Goal: Information Seeking & Learning: Learn about a topic

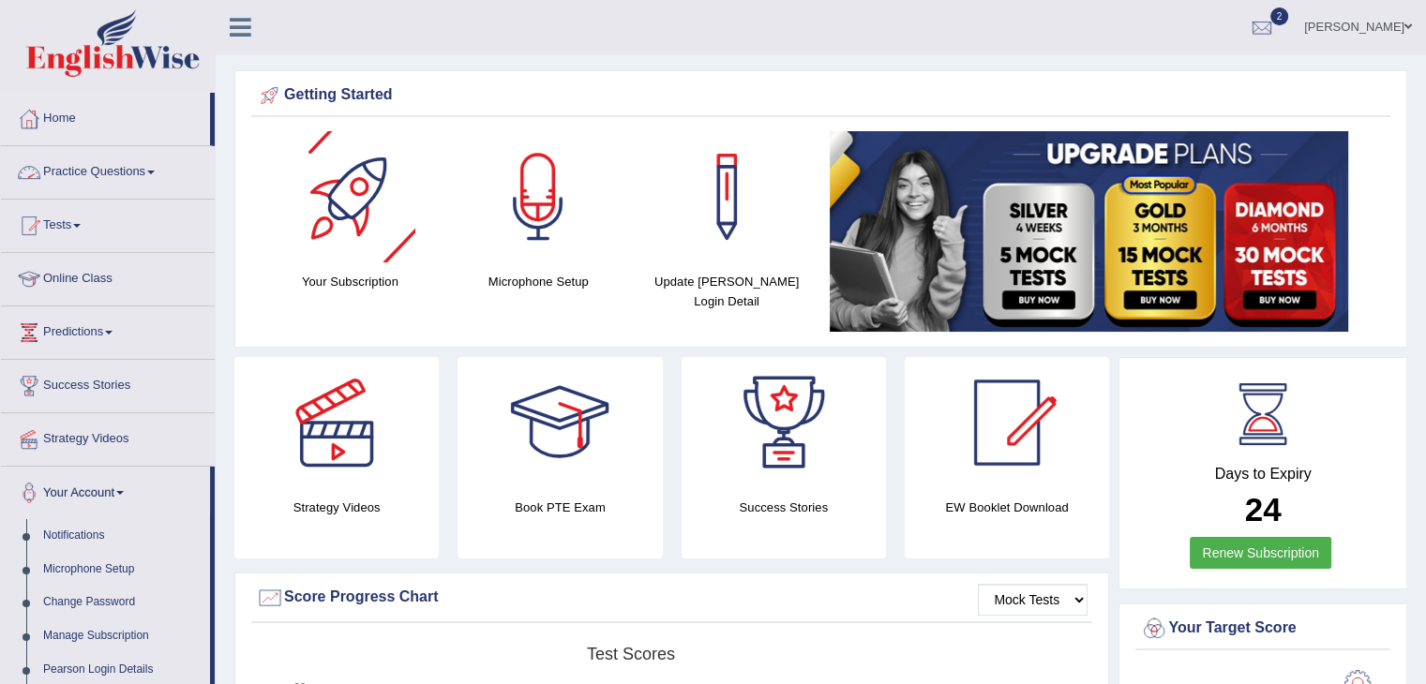
click at [86, 171] on link "Practice Questions" at bounding box center [108, 169] width 214 height 47
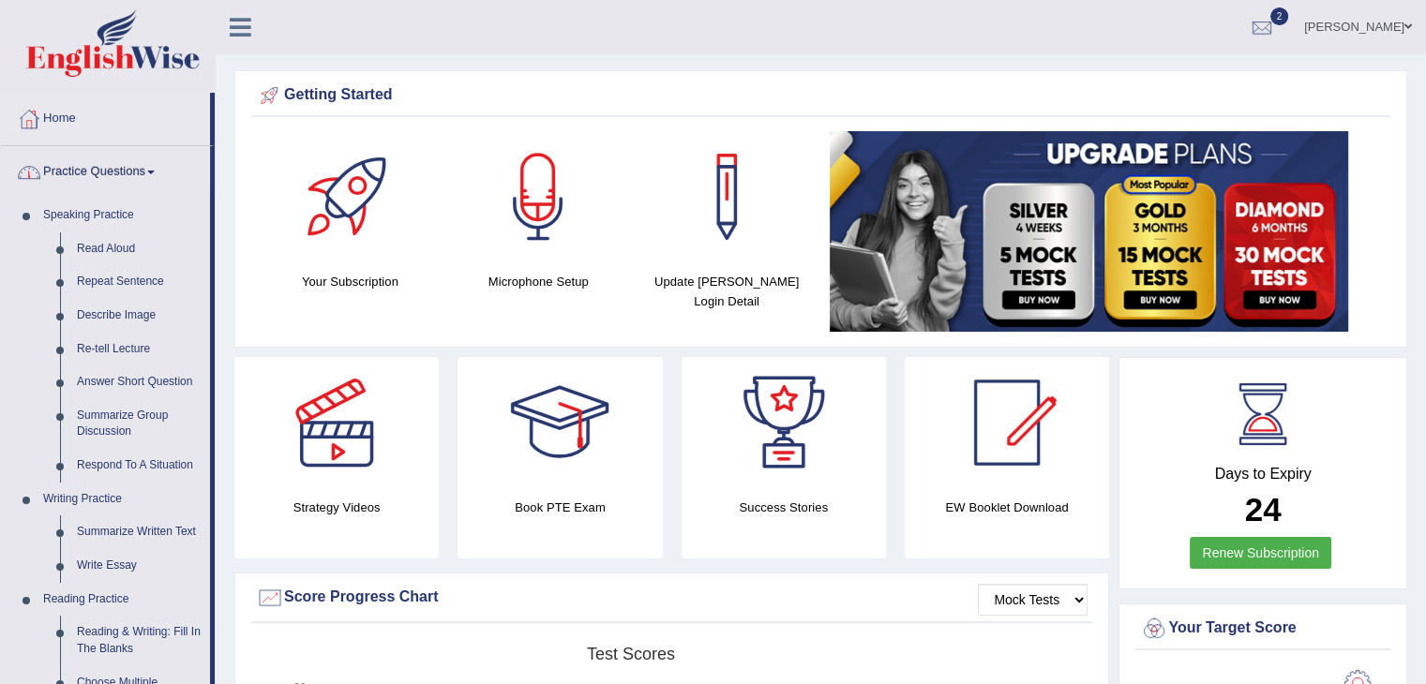
drag, startPoint x: 142, startPoint y: 194, endPoint x: 211, endPoint y: 171, distance: 72.3
click at [211, 171] on li "Practice Questions Speaking Practice Read Aloud Repeat Sentence Describe Image …" at bounding box center [108, 673] width 214 height 1054
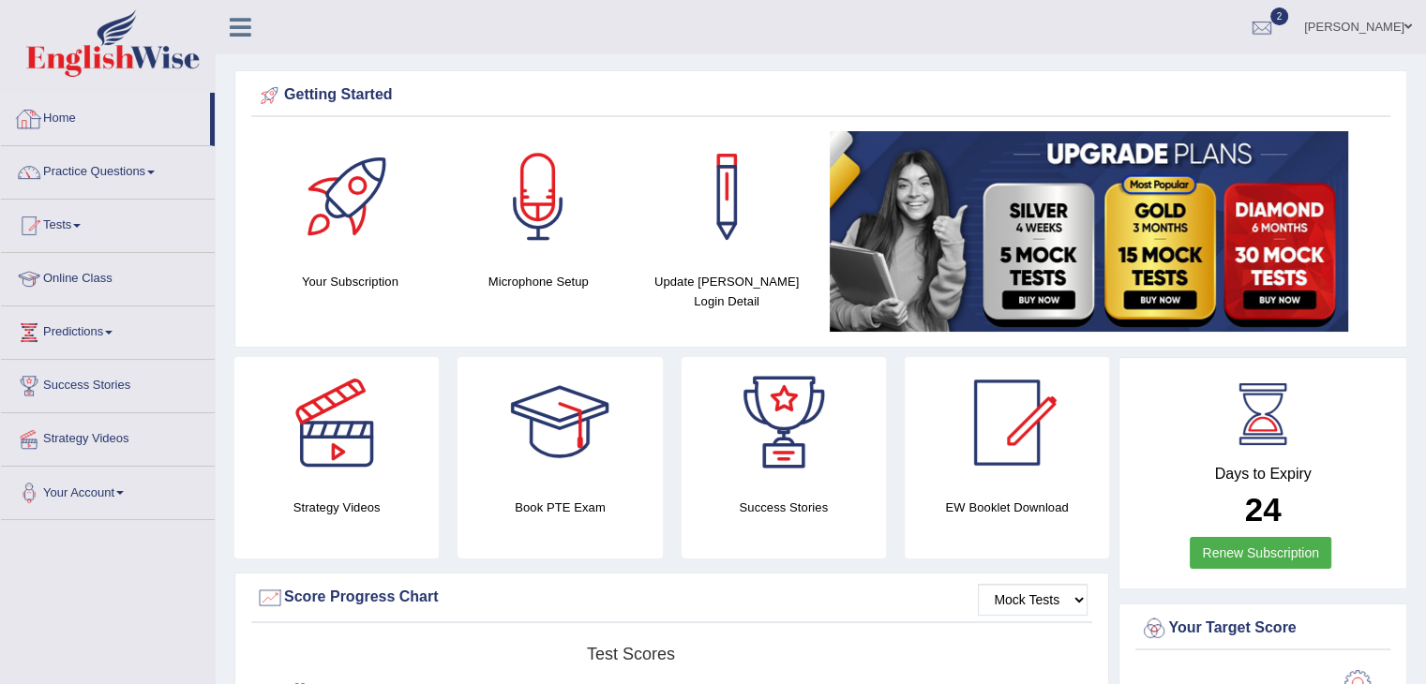
click at [65, 127] on link "Home" at bounding box center [105, 116] width 209 height 47
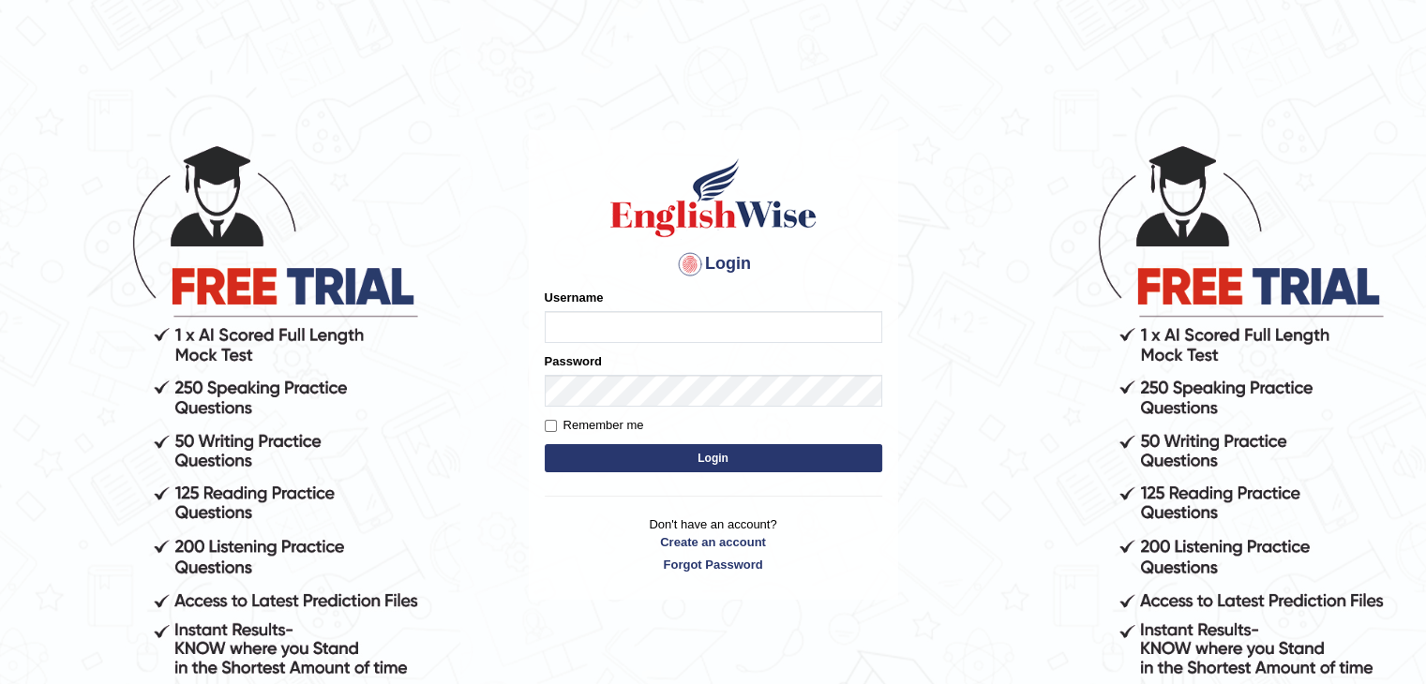
type input "ramsaran15"
click at [655, 458] on button "Login" at bounding box center [713, 458] width 337 height 28
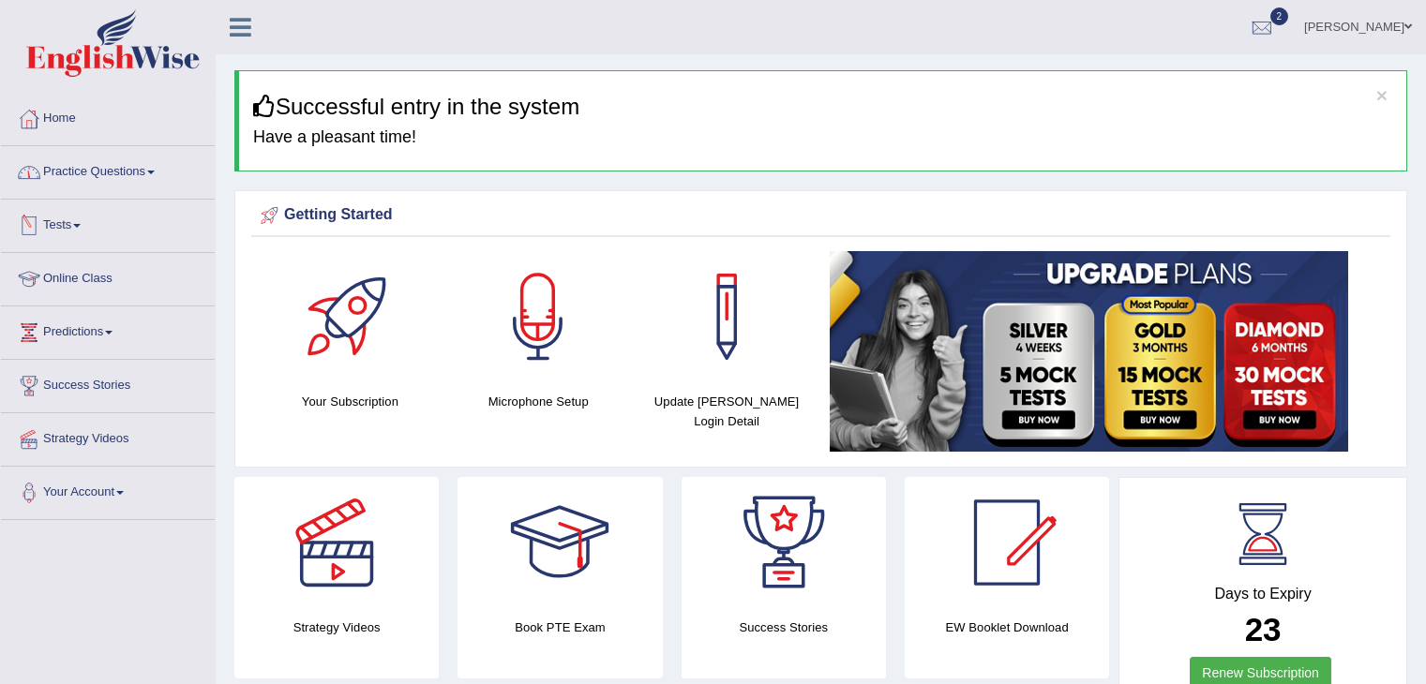
click at [137, 160] on link "Practice Questions" at bounding box center [108, 169] width 214 height 47
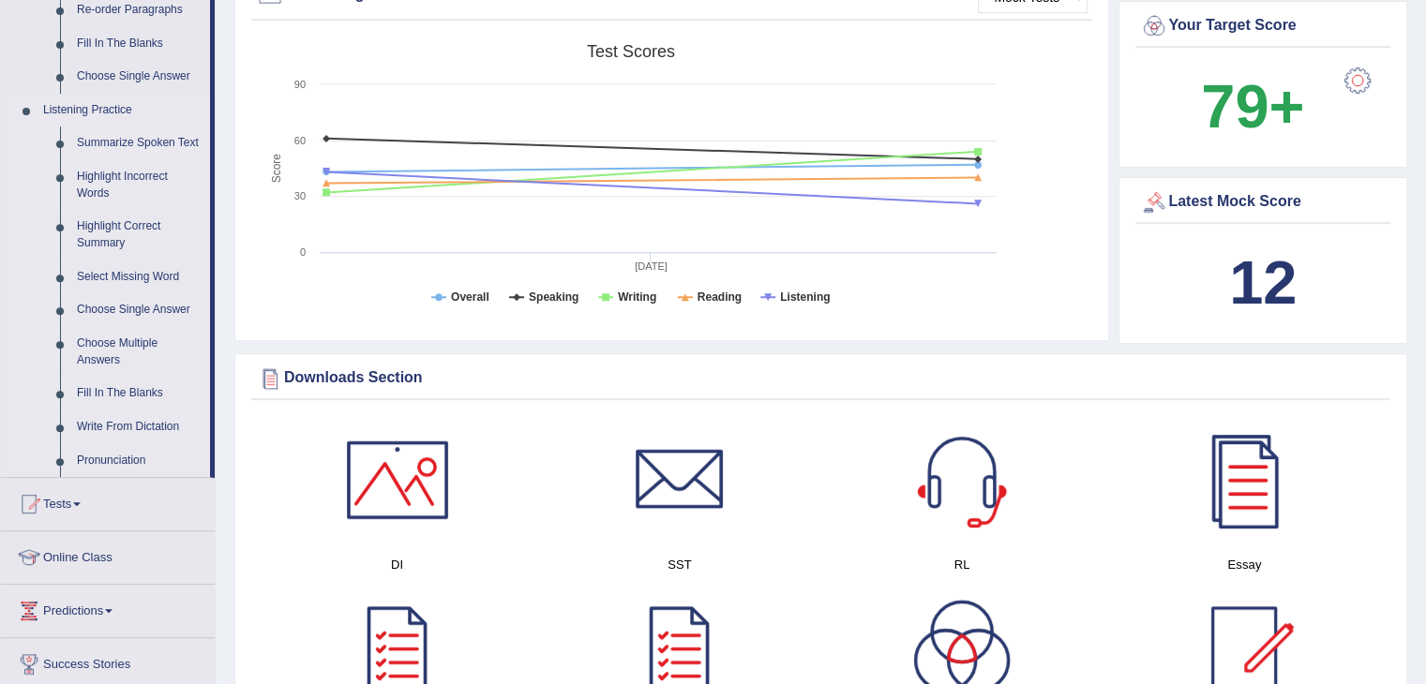
scroll to position [724, 0]
click at [81, 501] on span at bounding box center [76, 503] width 7 height 4
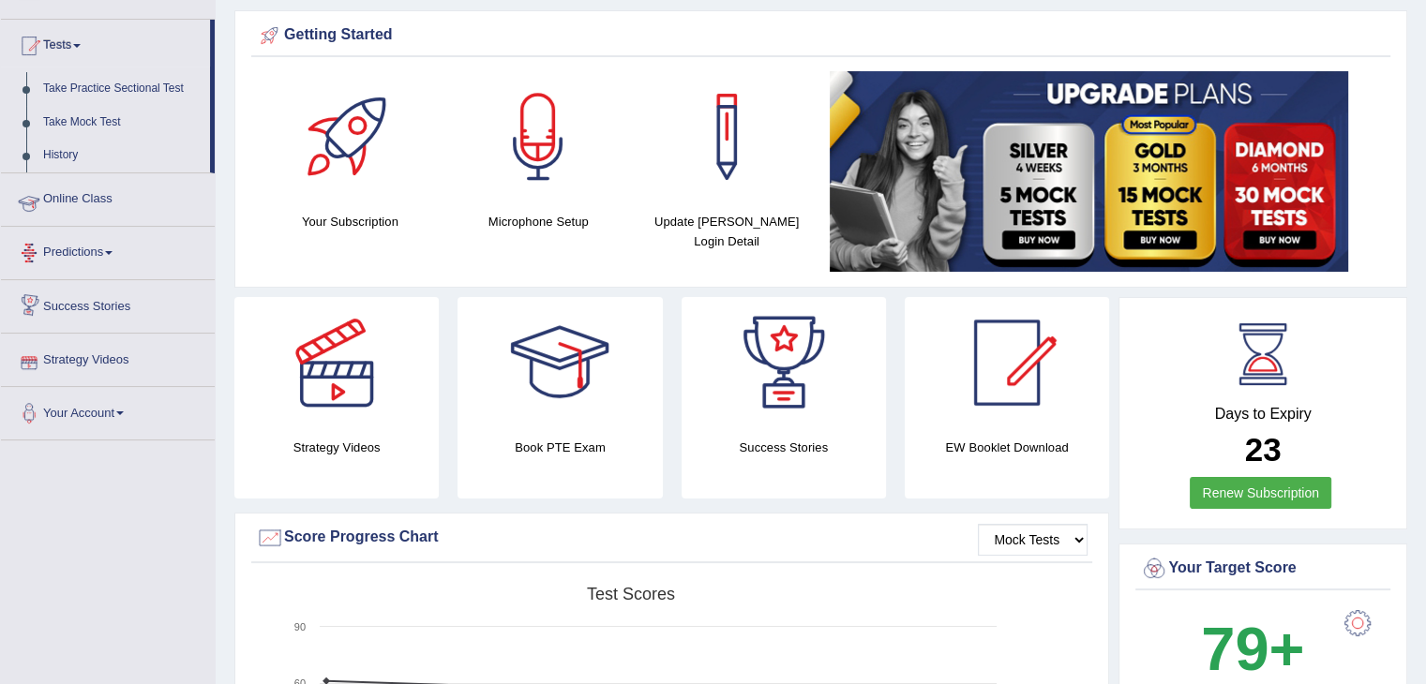
scroll to position [176, 0]
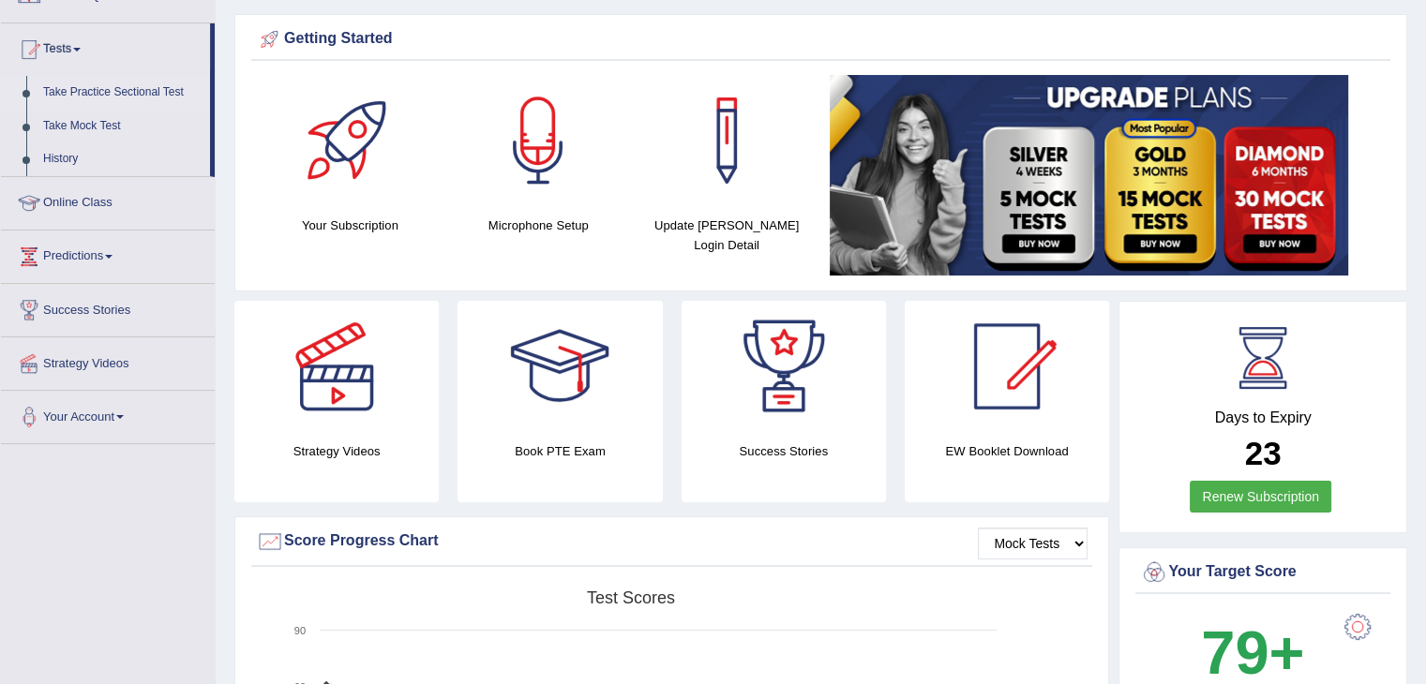
click at [90, 93] on link "Take Practice Sectional Test" at bounding box center [122, 93] width 175 height 34
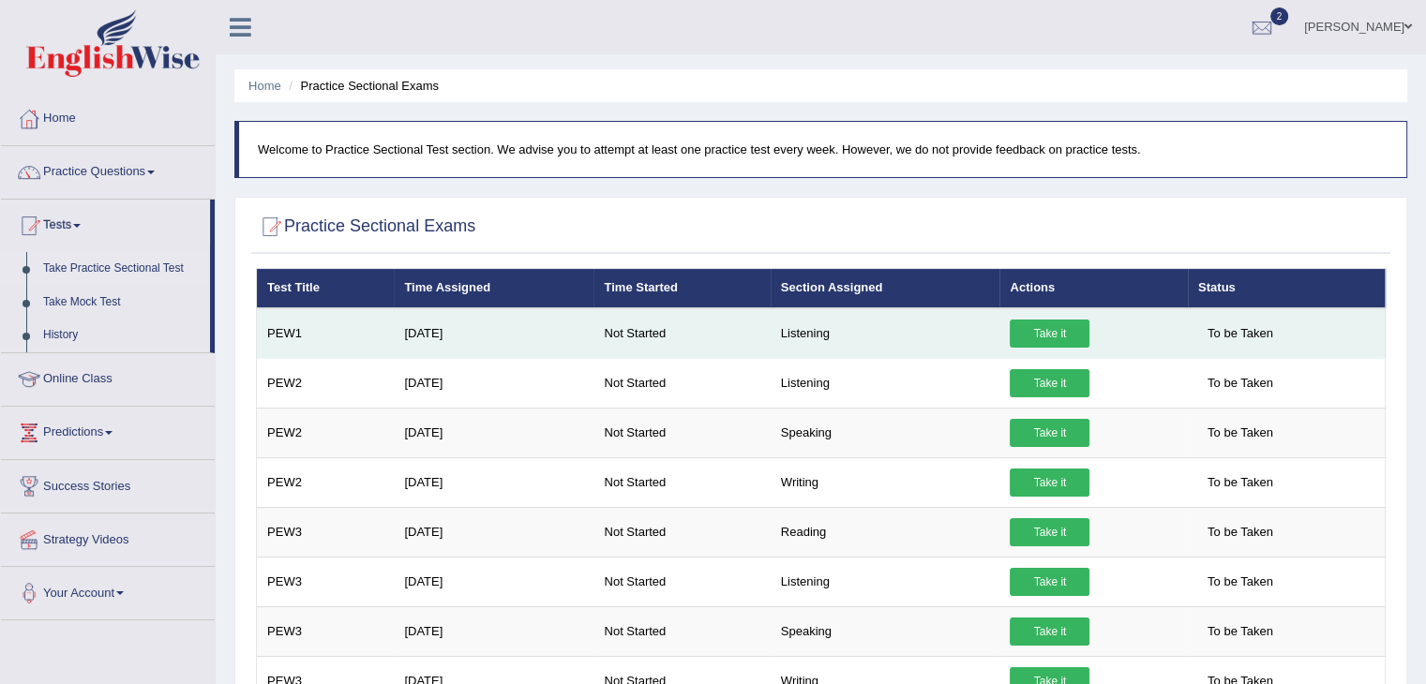
click at [1046, 328] on link "Take it" at bounding box center [1049, 334] width 80 height 28
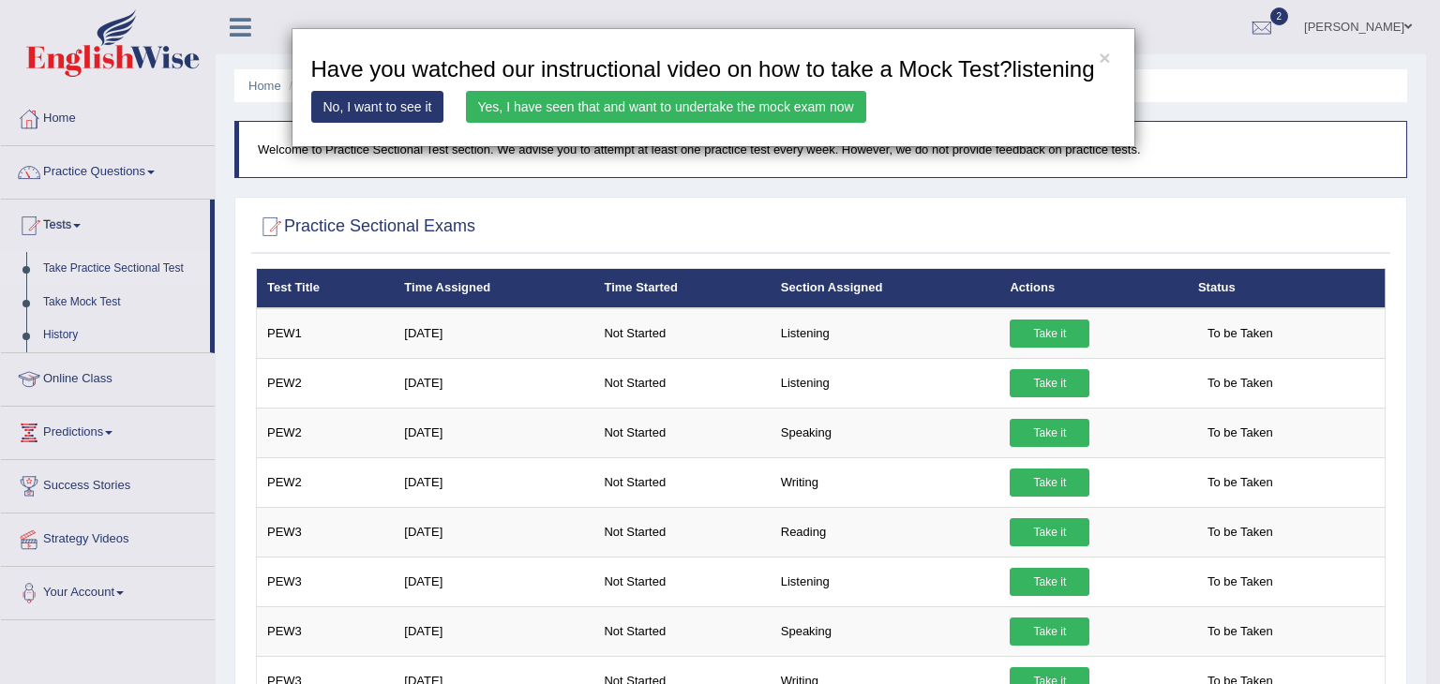
click at [617, 94] on link "Yes, I have seen that and want to undertake the mock exam now" at bounding box center [666, 107] width 400 height 32
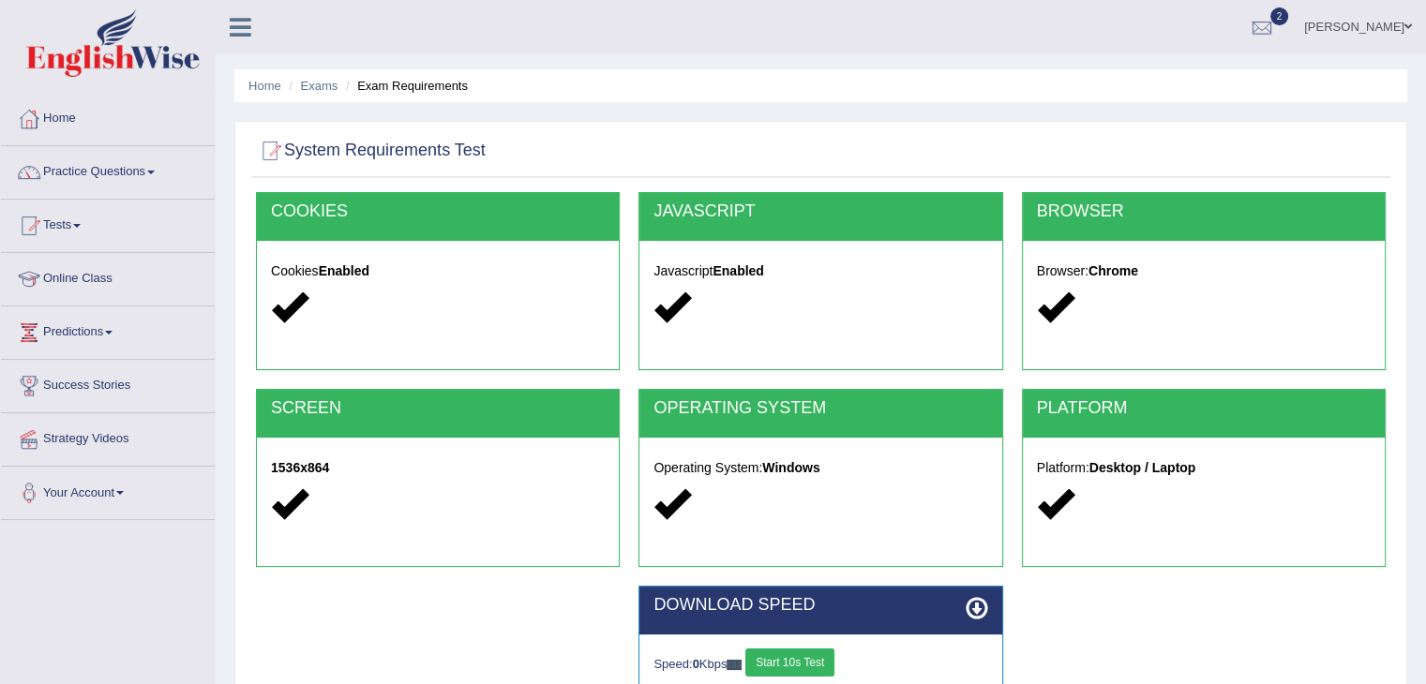
scroll to position [300, 0]
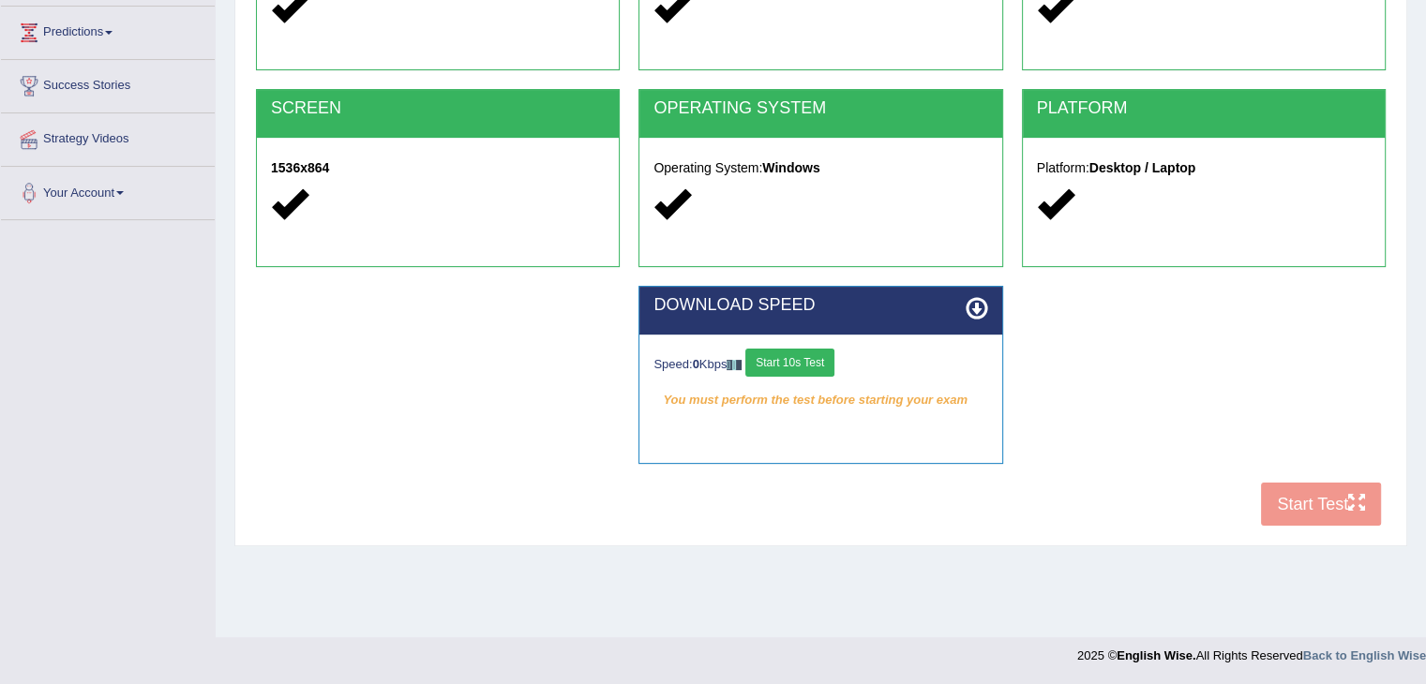
click at [821, 362] on button "Start 10s Test" at bounding box center [789, 363] width 89 height 28
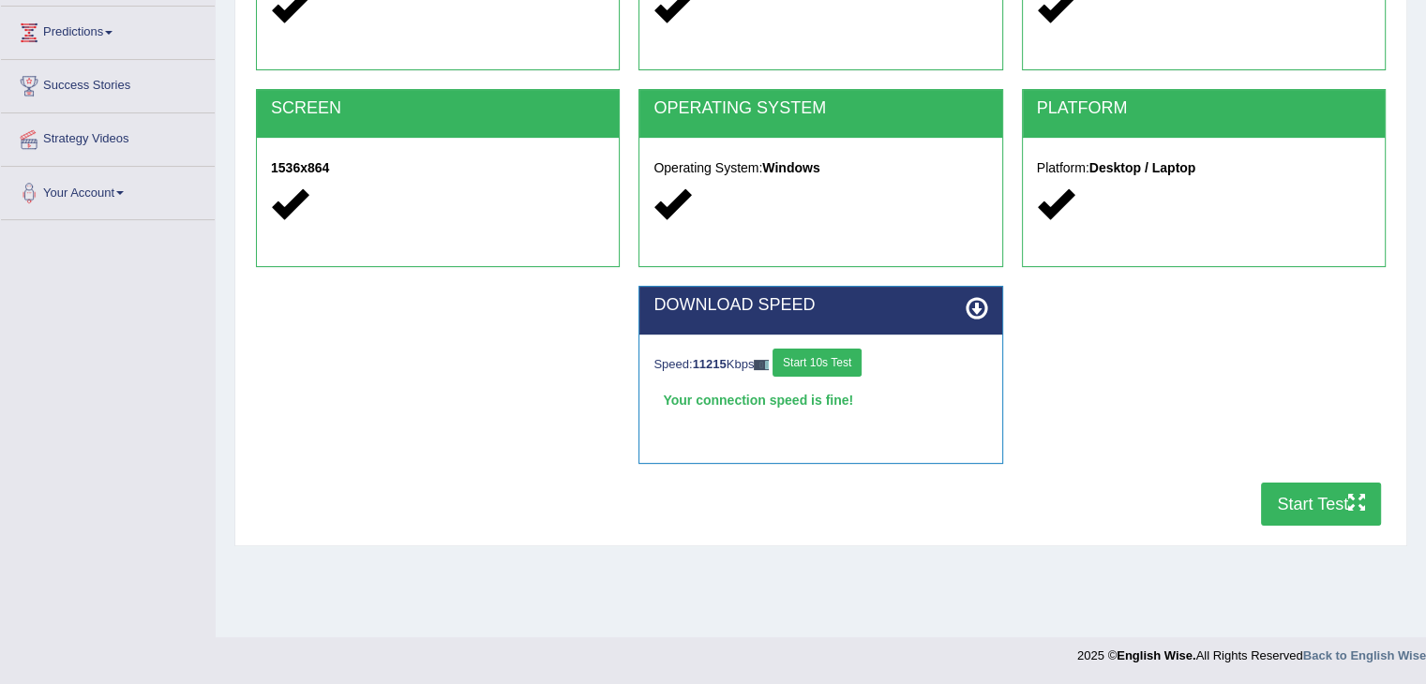
click at [1297, 510] on button "Start Test" at bounding box center [1321, 504] width 120 height 43
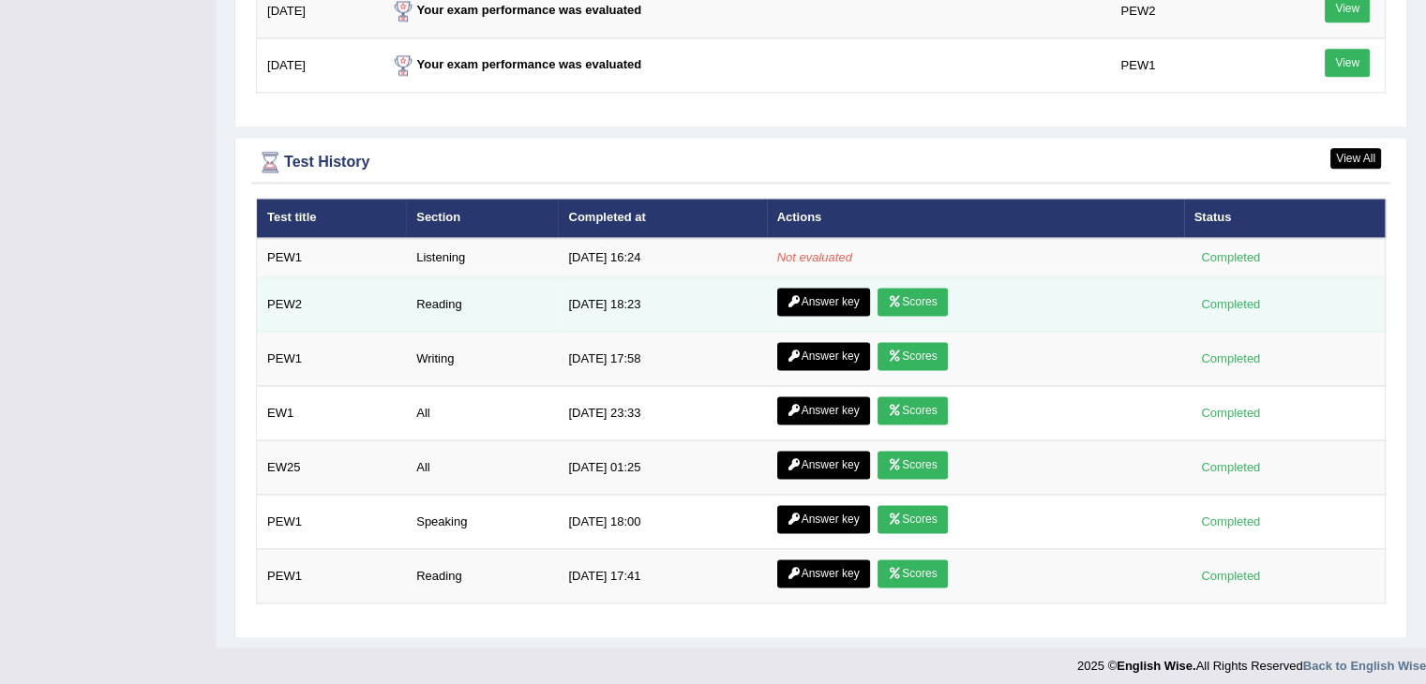
click at [906, 290] on link "Scores" at bounding box center [911, 302] width 69 height 28
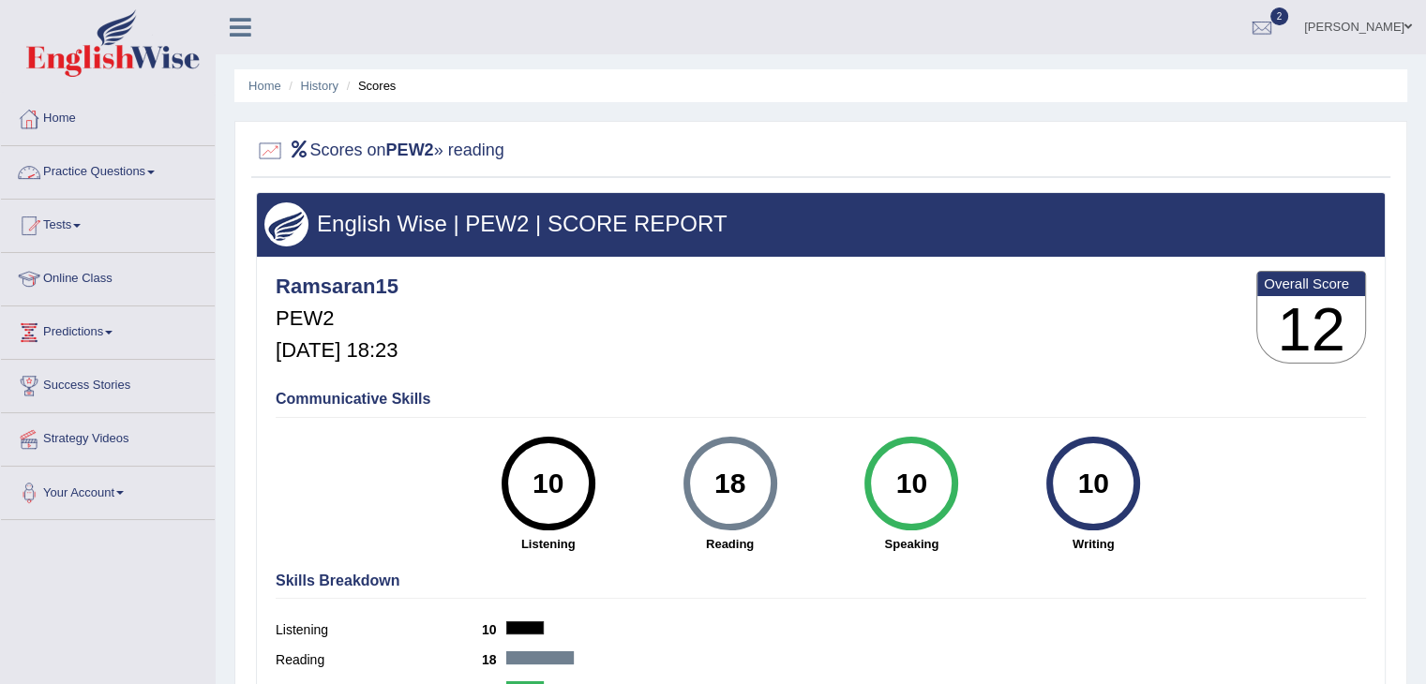
click at [140, 175] on link "Practice Questions" at bounding box center [108, 169] width 214 height 47
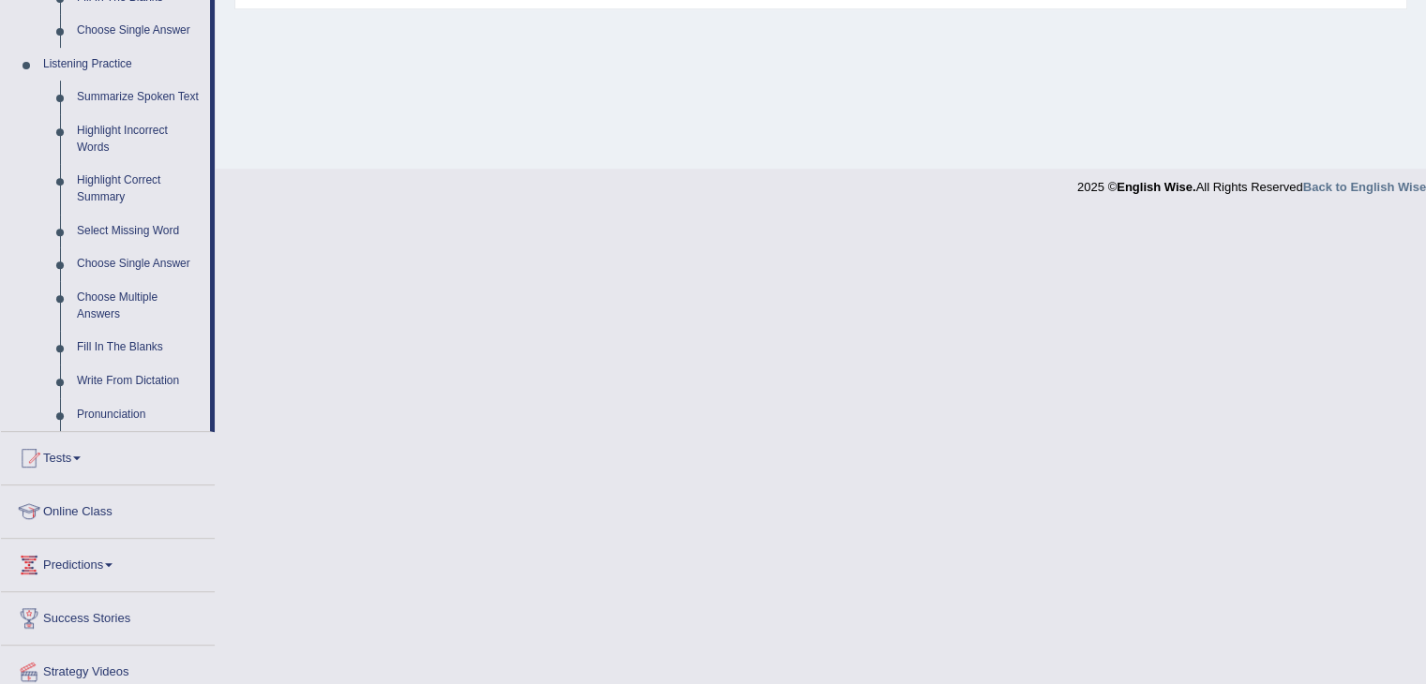
scroll to position [769, 0]
click at [127, 384] on link "Write From Dictation" at bounding box center [139, 382] width 142 height 34
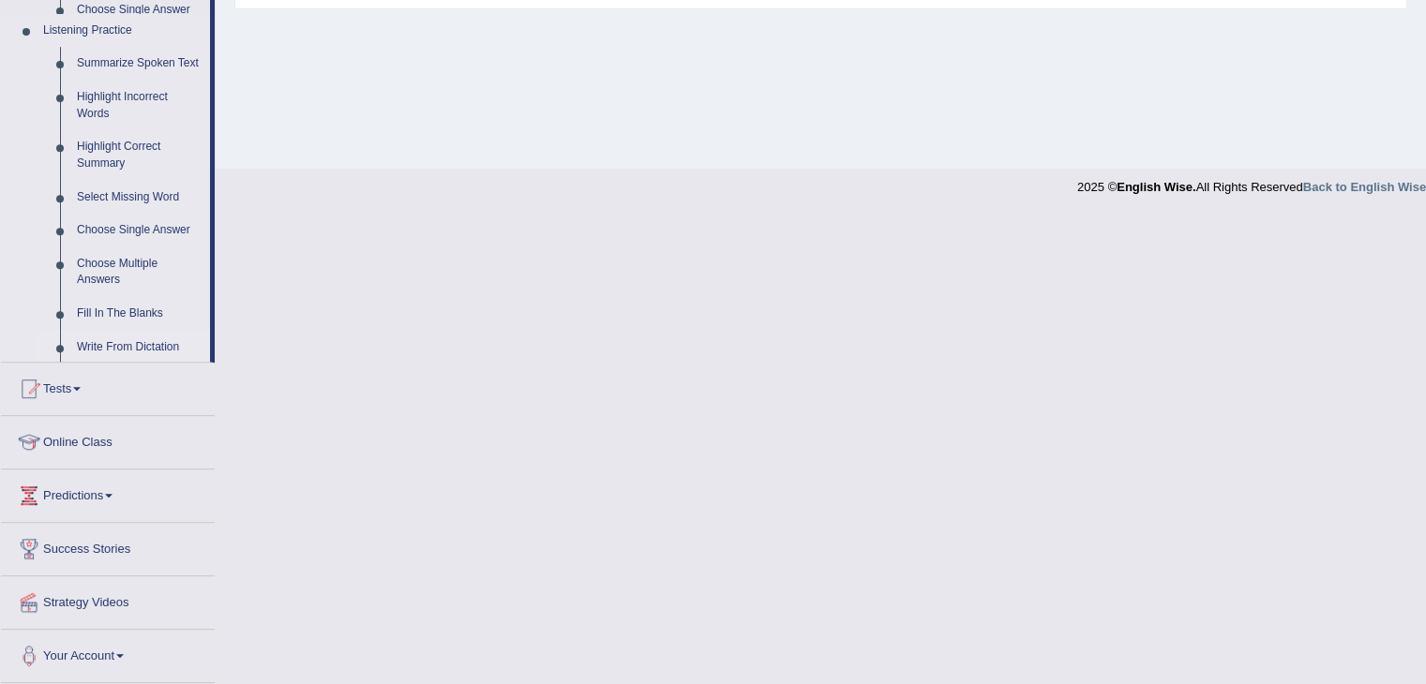
scroll to position [300, 0]
